Goal: Task Accomplishment & Management: Complete application form

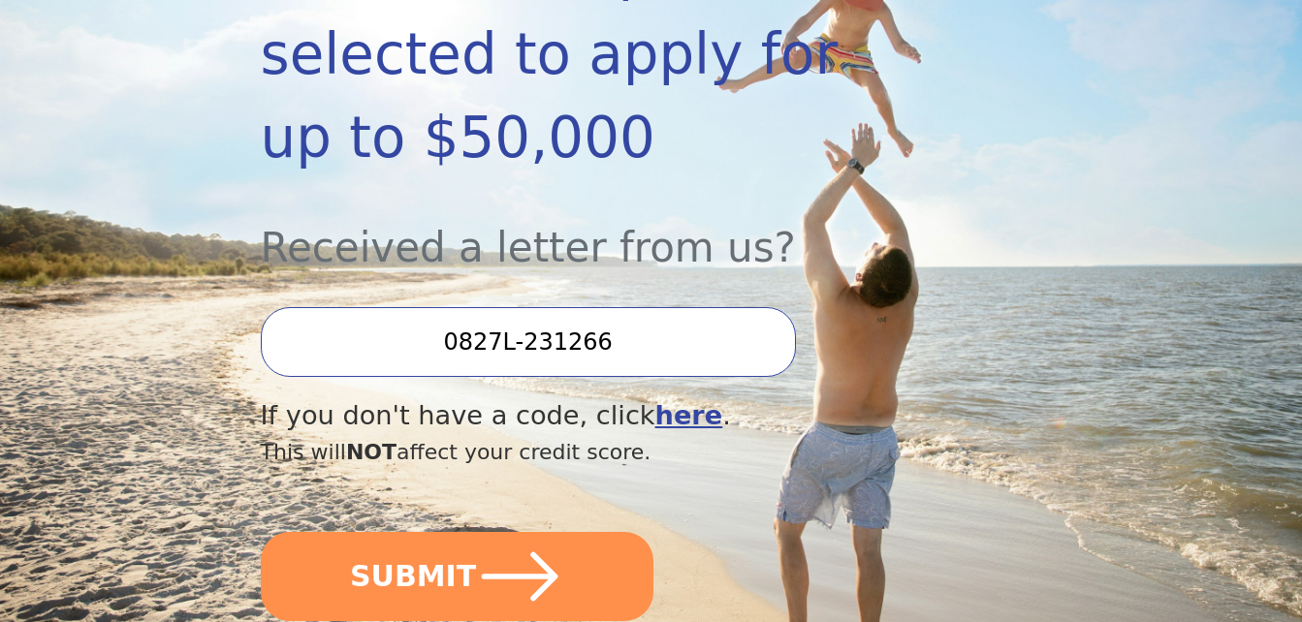
scroll to position [582, 0]
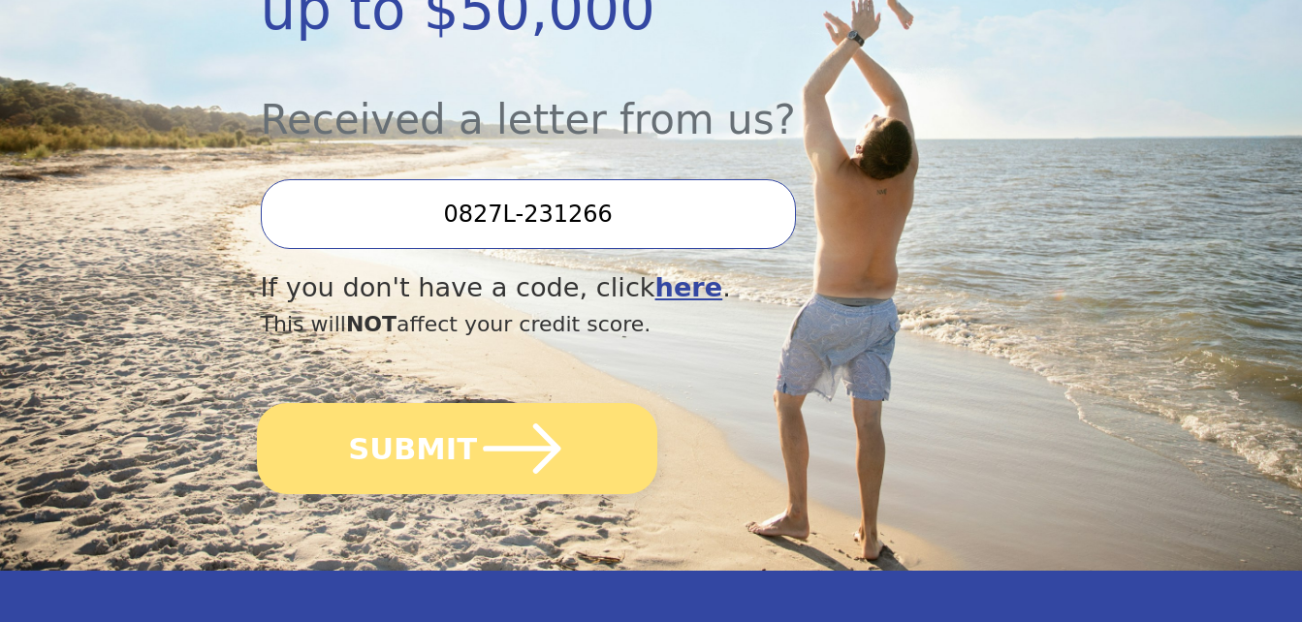
click at [463, 403] on button "SUBMIT" at bounding box center [457, 448] width 400 height 91
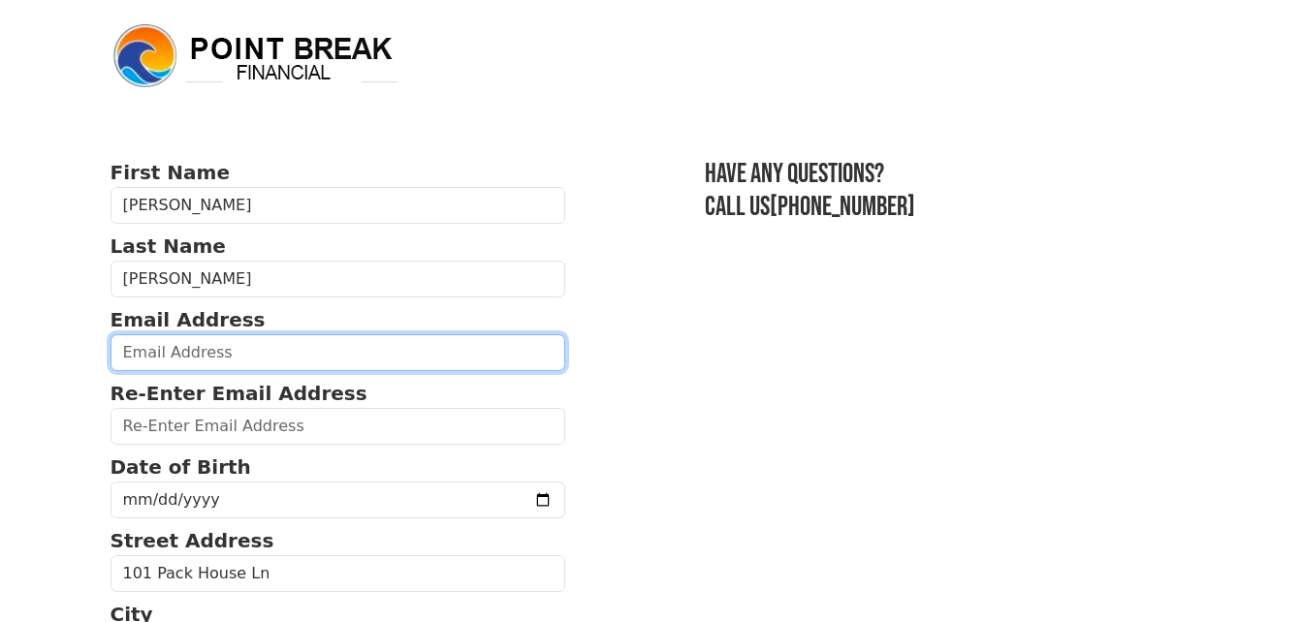
click at [233, 358] on input "email" at bounding box center [339, 352] width 456 height 37
type input "wooddar1328@gmail.com"
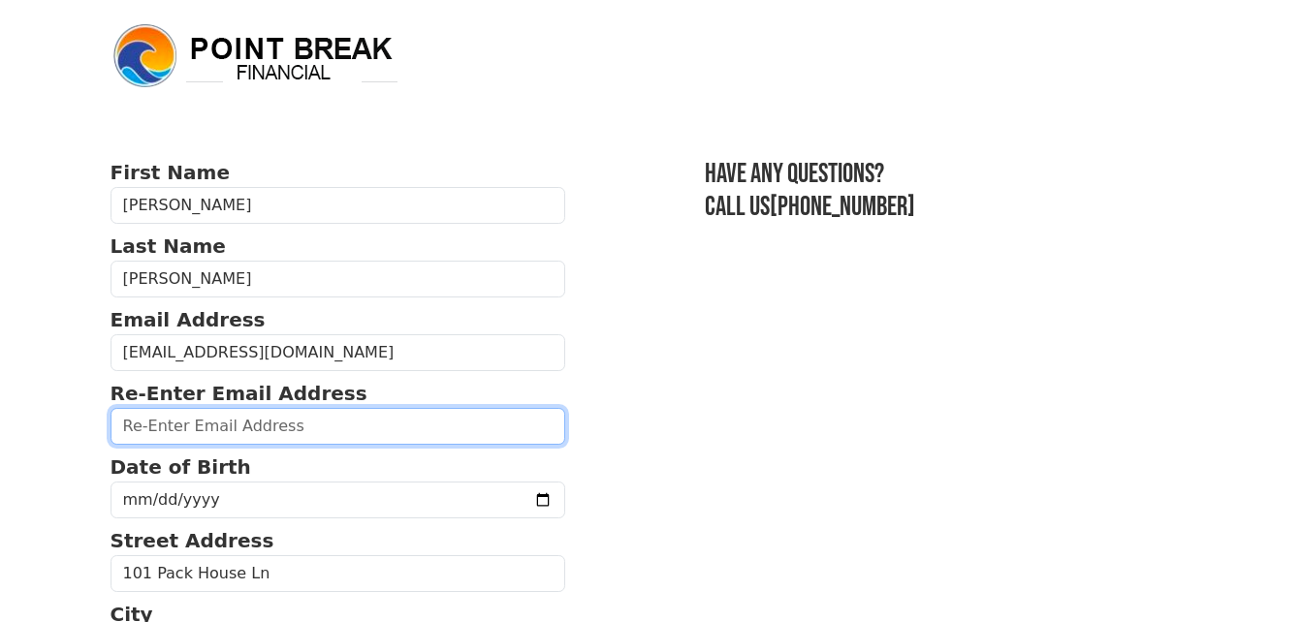
type input "wooddar1328@gmail.com"
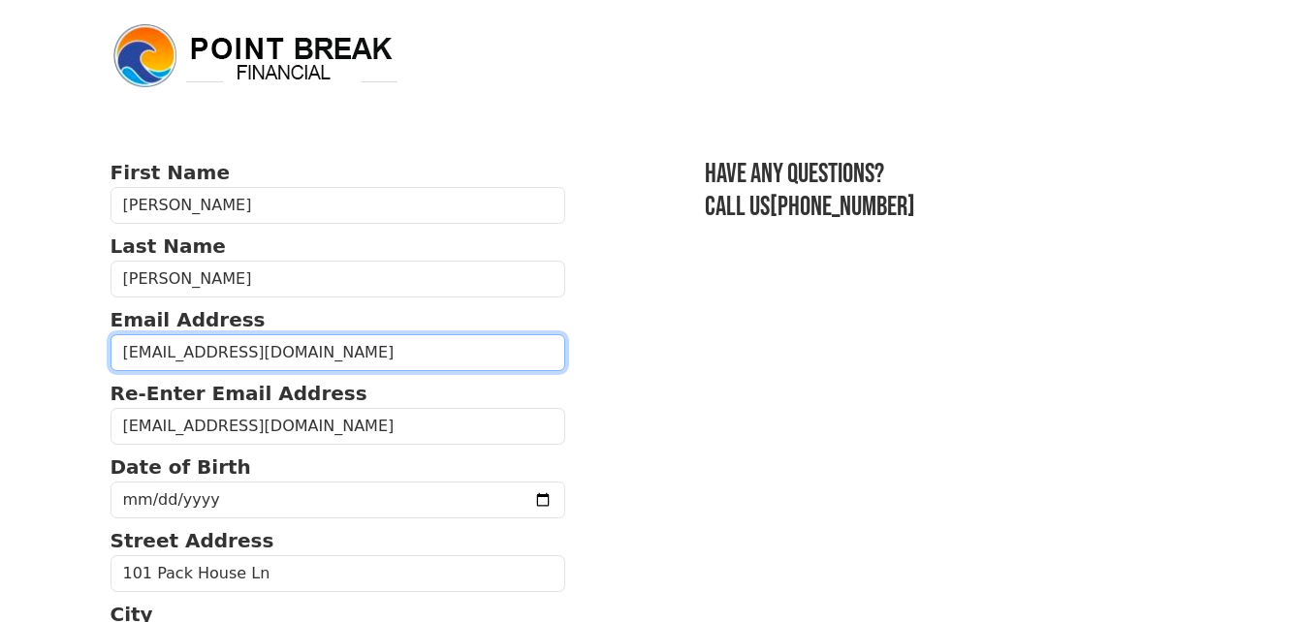
type input "(919) 770-2581"
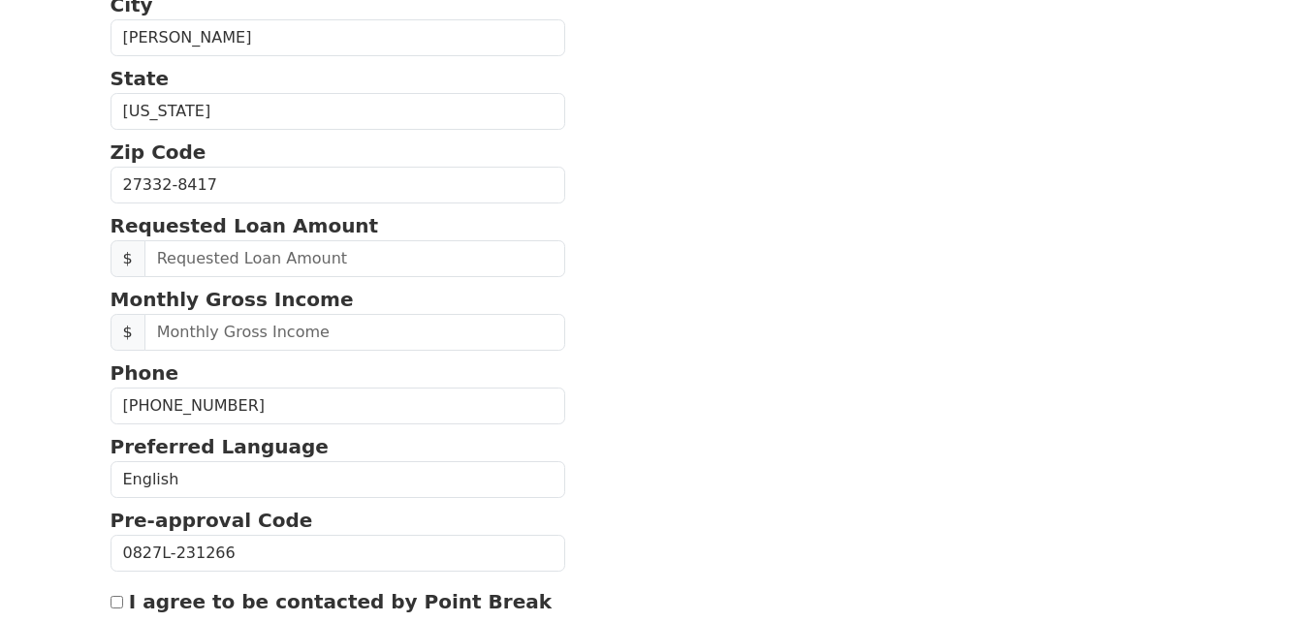
scroll to position [705, 0]
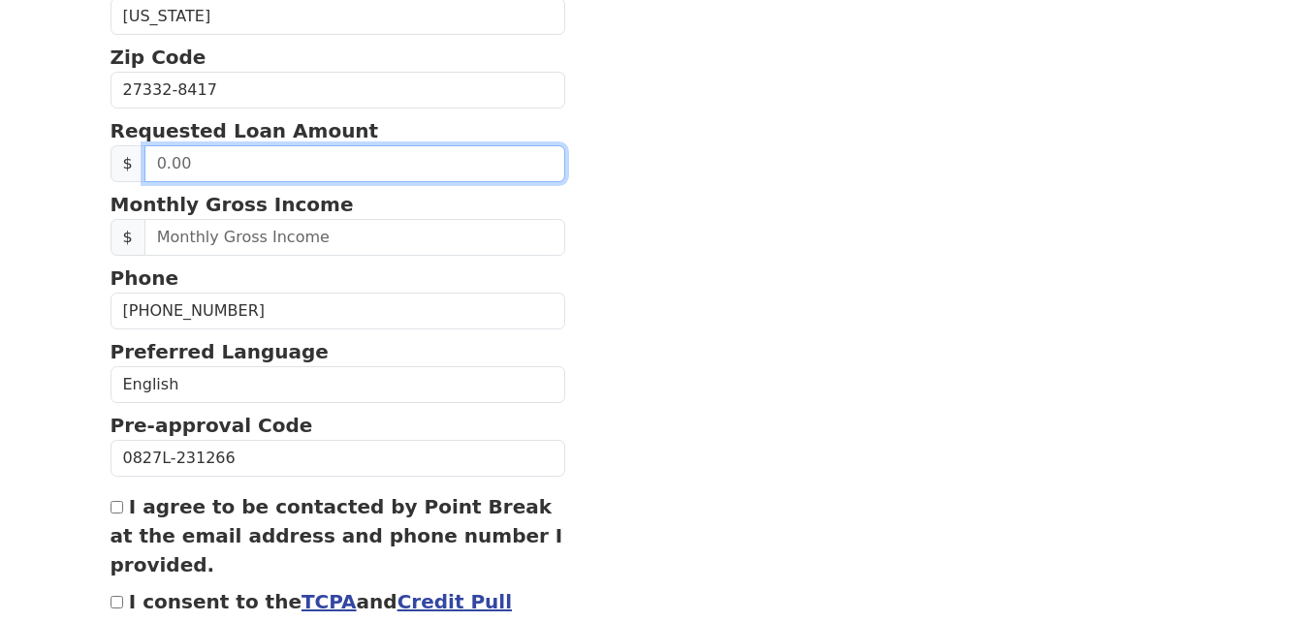
click at [206, 164] on input "text" at bounding box center [355, 163] width 422 height 37
type input "20,000.00"
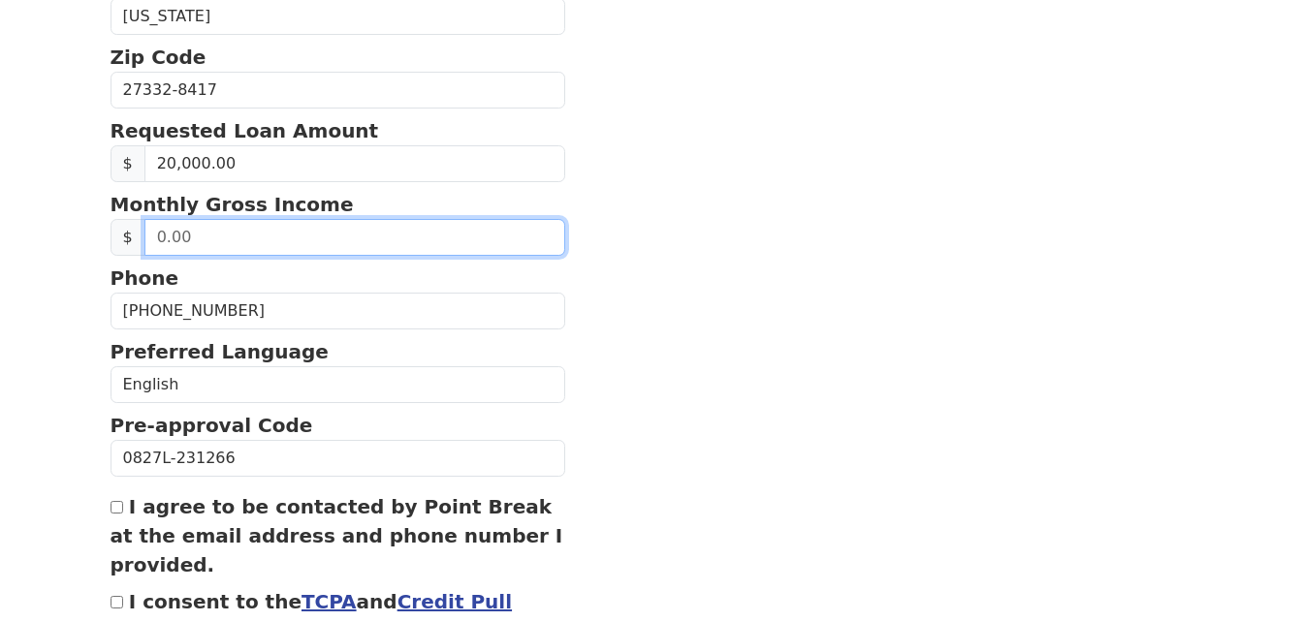
click at [201, 233] on input "text" at bounding box center [355, 237] width 422 height 37
type input "4,000.00"
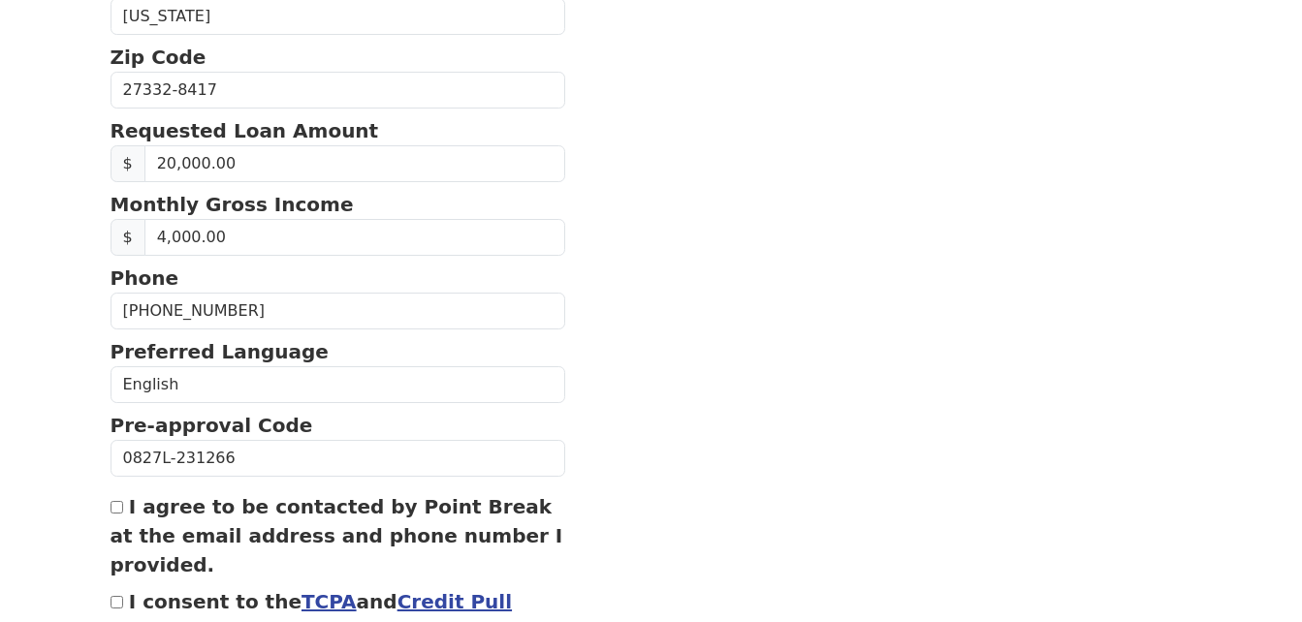
click at [116, 507] on input "I agree to be contacted by Point Break at the email address and phone number I …" at bounding box center [117, 507] width 13 height 13
checkbox input "true"
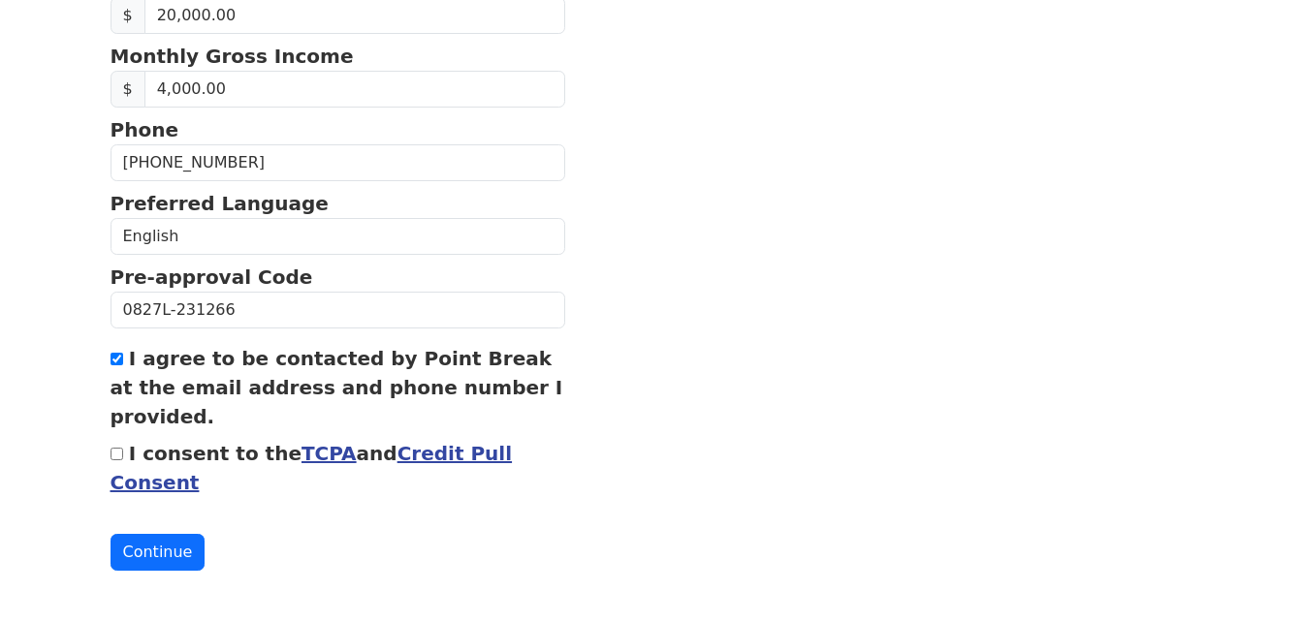
scroll to position [860, 0]
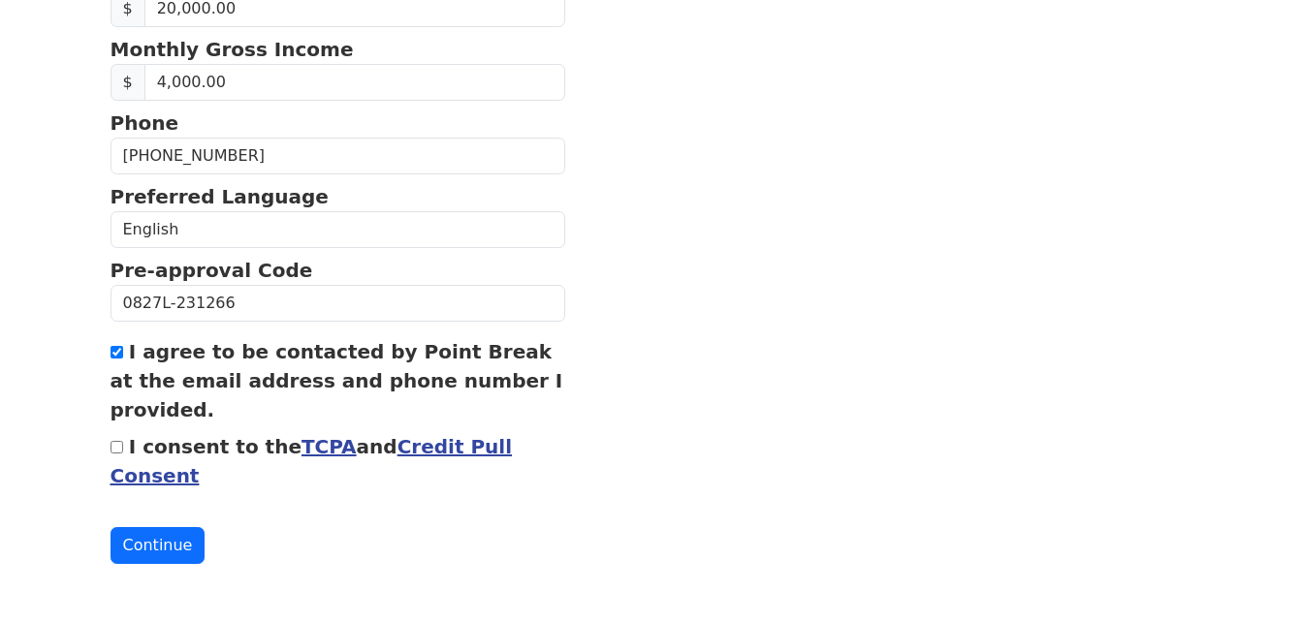
click at [117, 445] on input "I consent to the TCPA and Credit Pull Consent" at bounding box center [117, 447] width 13 height 13
checkbox input "true"
click at [163, 544] on button "Continue" at bounding box center [158, 545] width 95 height 37
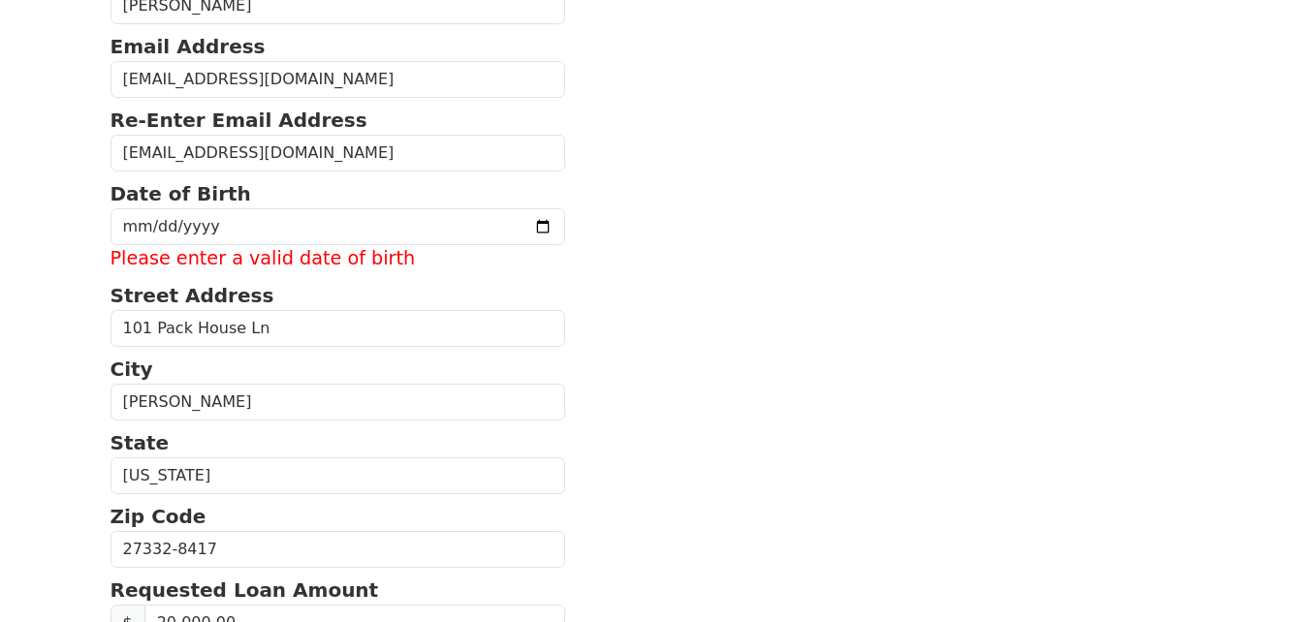
scroll to position [209, 0]
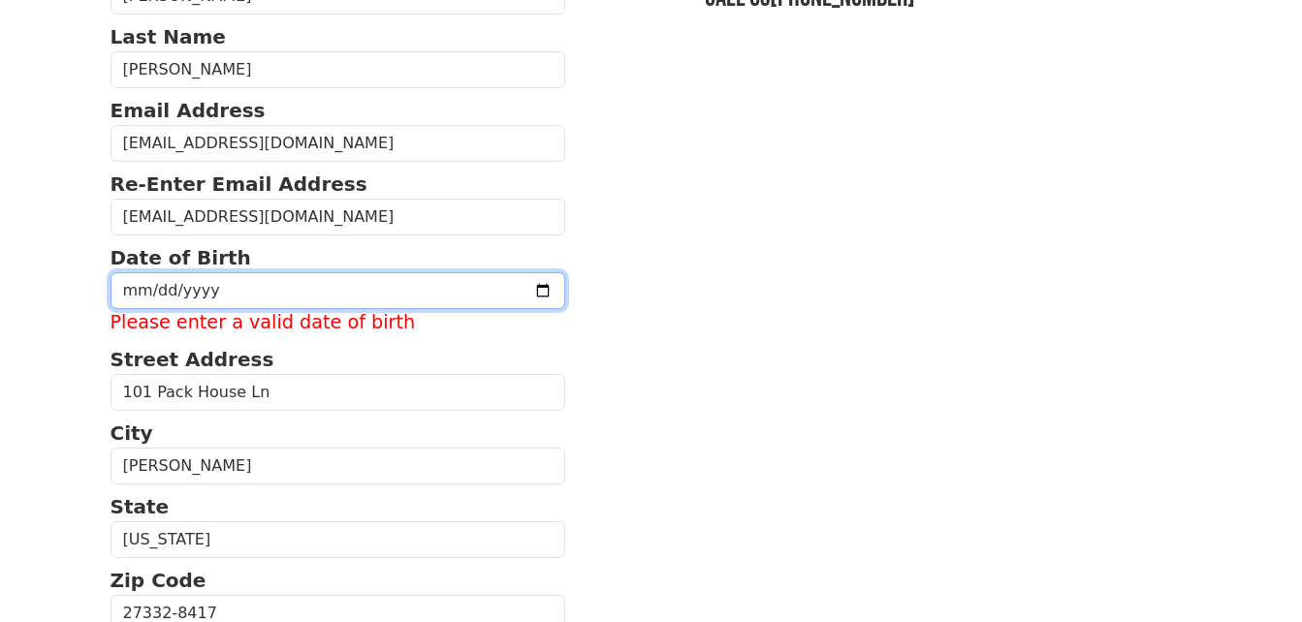
click at [249, 284] on input "date" at bounding box center [339, 290] width 456 height 37
type input "1960-11-12"
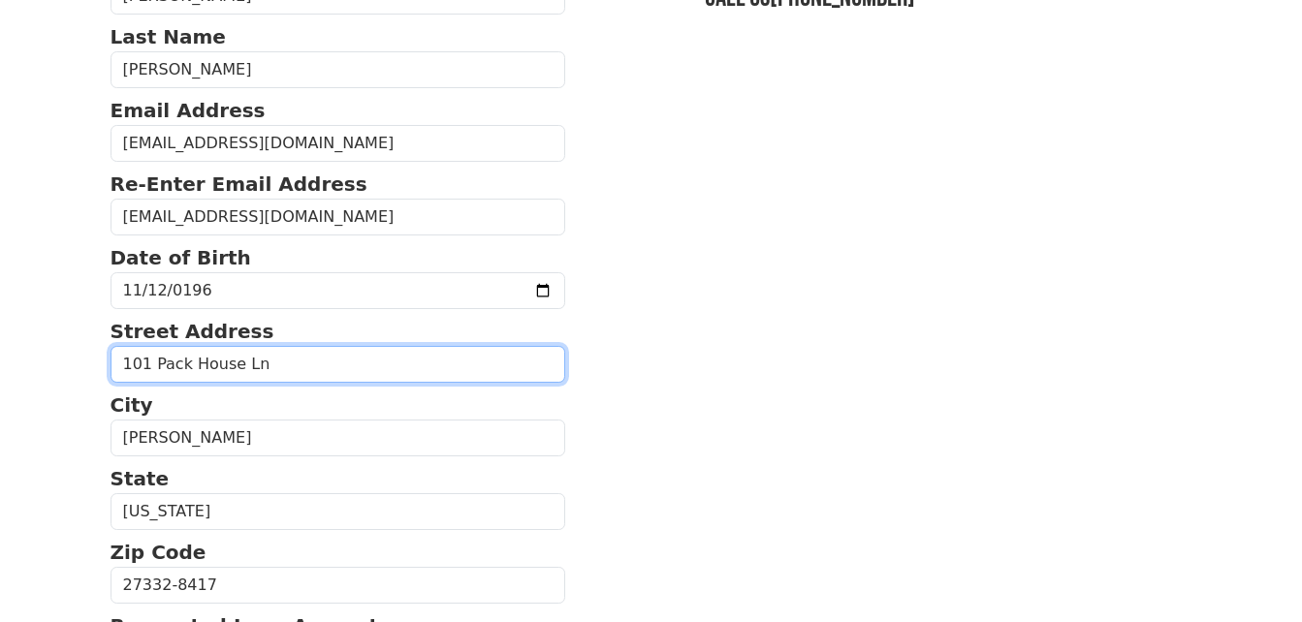
click at [380, 371] on input "101 Pack House Ln" at bounding box center [339, 364] width 456 height 37
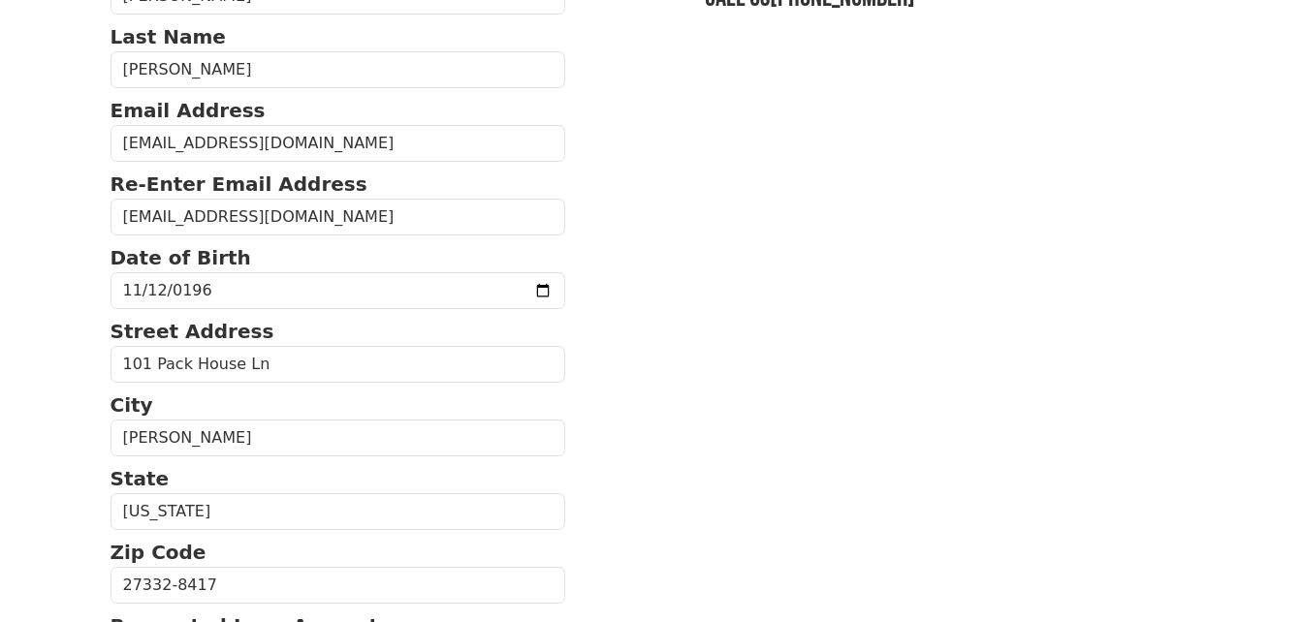
click at [702, 333] on section "First Name Darlene Last Name Johnson Email Address wooddar1328@gmail.com Re-Ent…" at bounding box center [652, 582] width 1082 height 1266
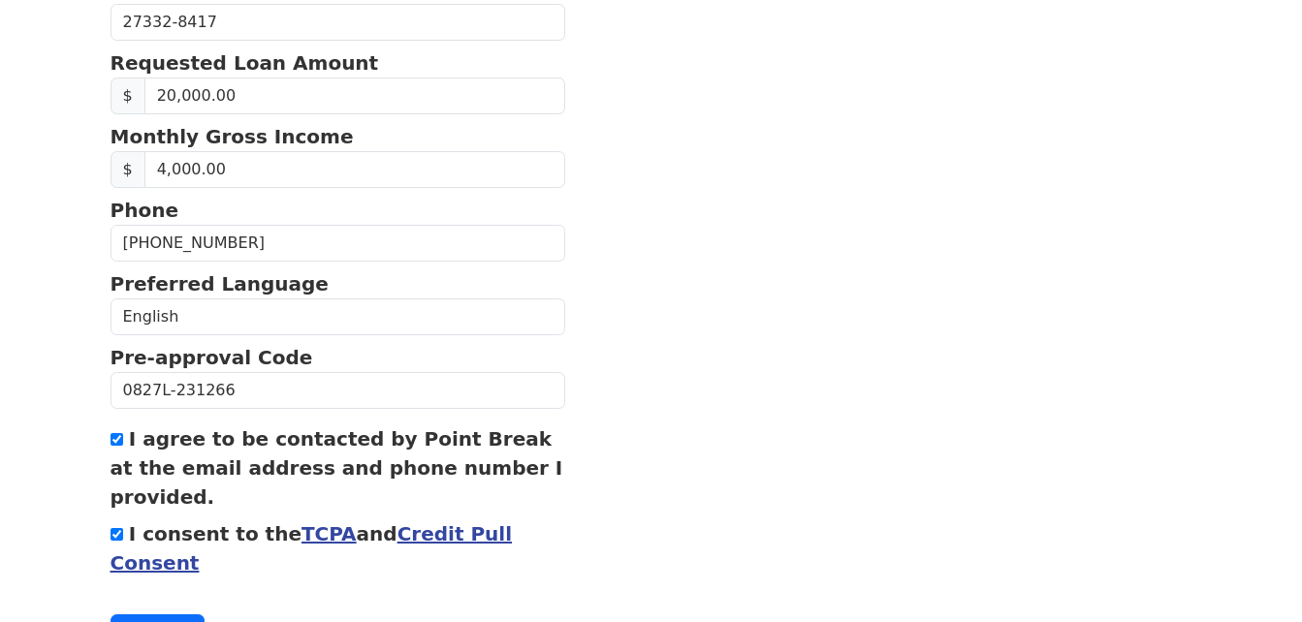
scroll to position [860, 0]
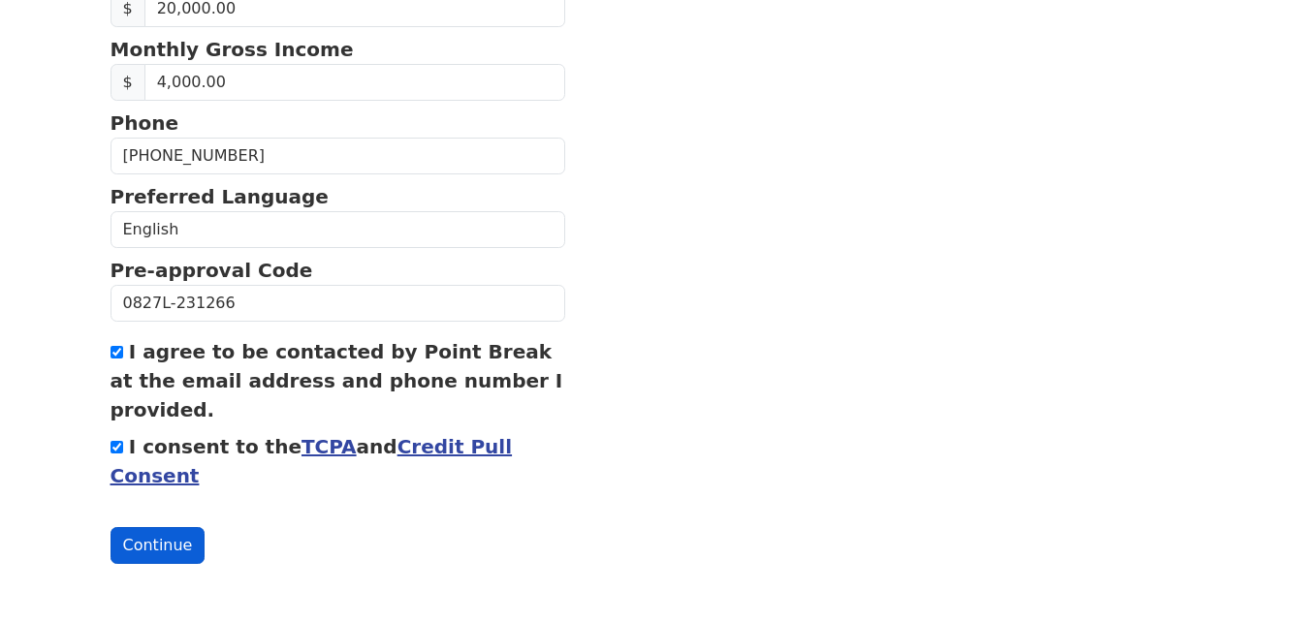
click at [152, 540] on button "Continue" at bounding box center [158, 545] width 95 height 37
